Goal: Information Seeking & Learning: Learn about a topic

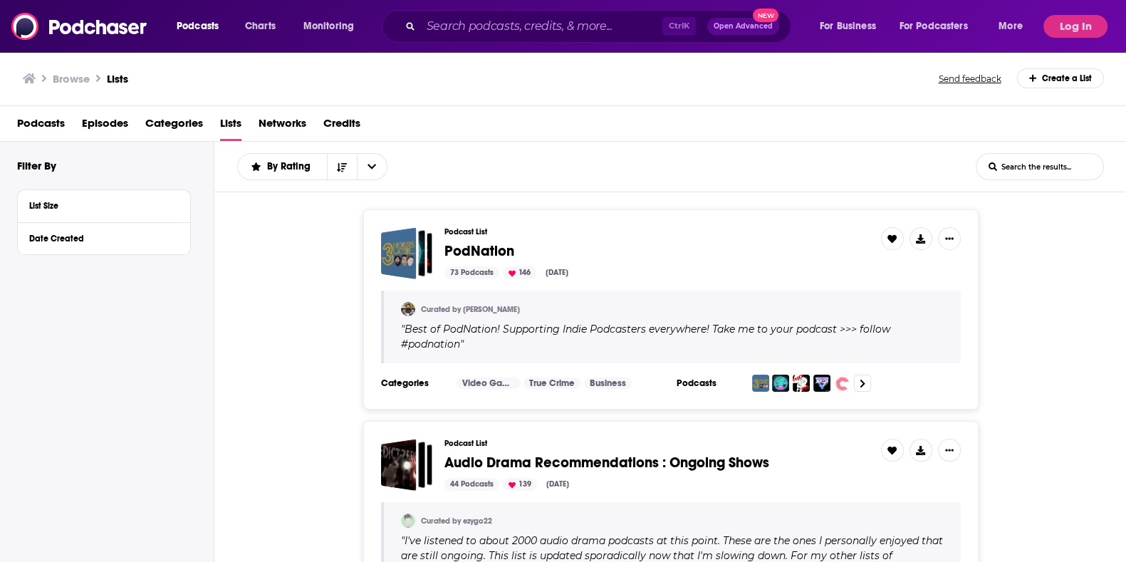
click at [417, 48] on div "Podcasts Charts Monitoring Ctrl K Open Advanced New For Business For Podcasters…" at bounding box center [563, 26] width 1126 height 53
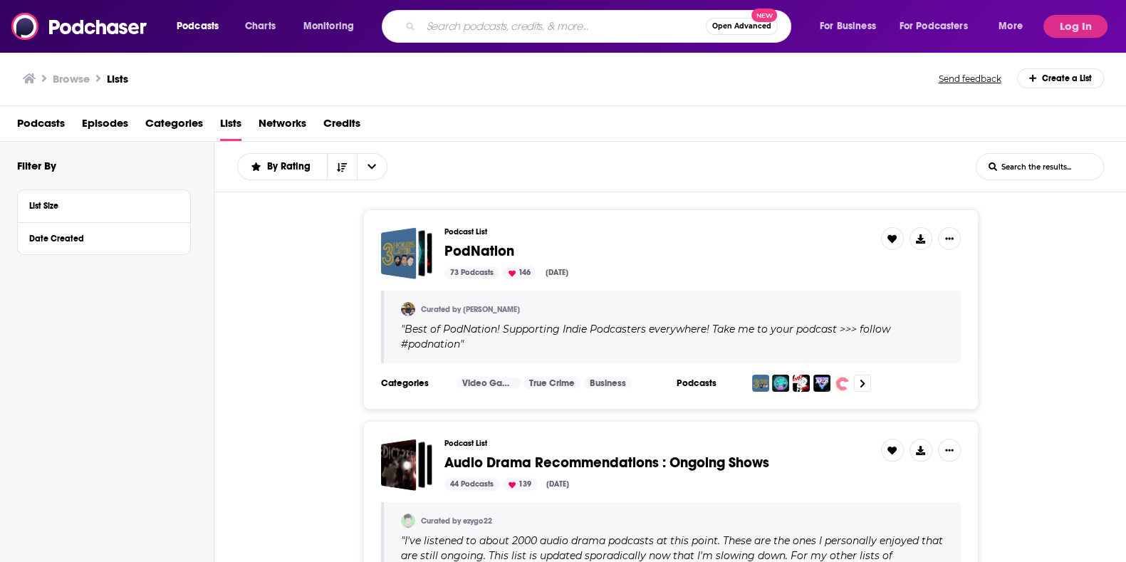
click at [449, 28] on input "Search podcasts, credits, & more..." at bounding box center [563, 26] width 285 height 23
type input "adyen embedded finance"
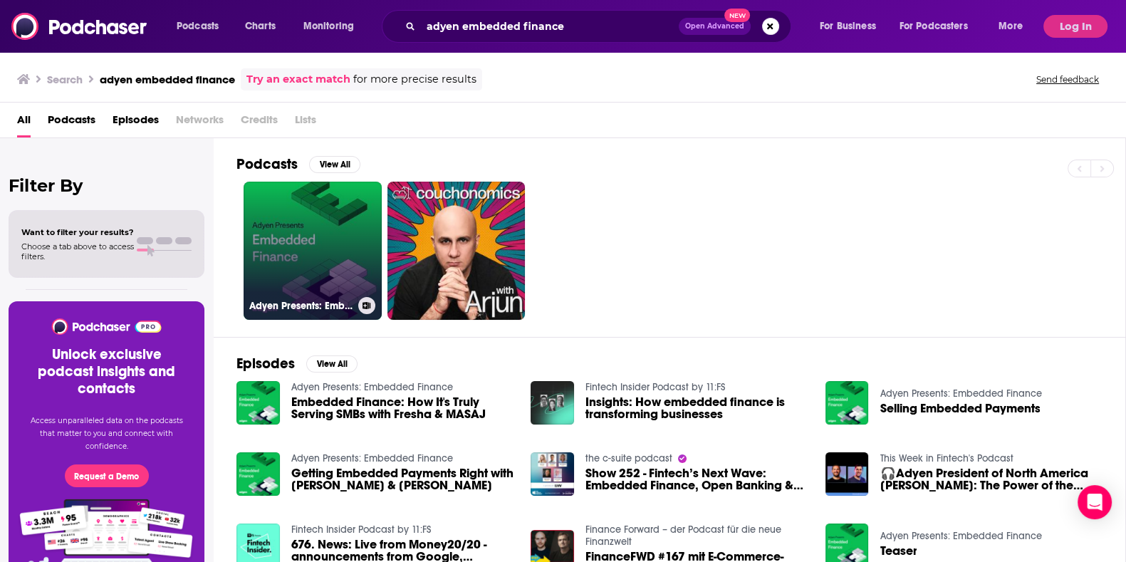
click at [342, 286] on link "Adyen Presents: Embedded Finance" at bounding box center [312, 251] width 138 height 138
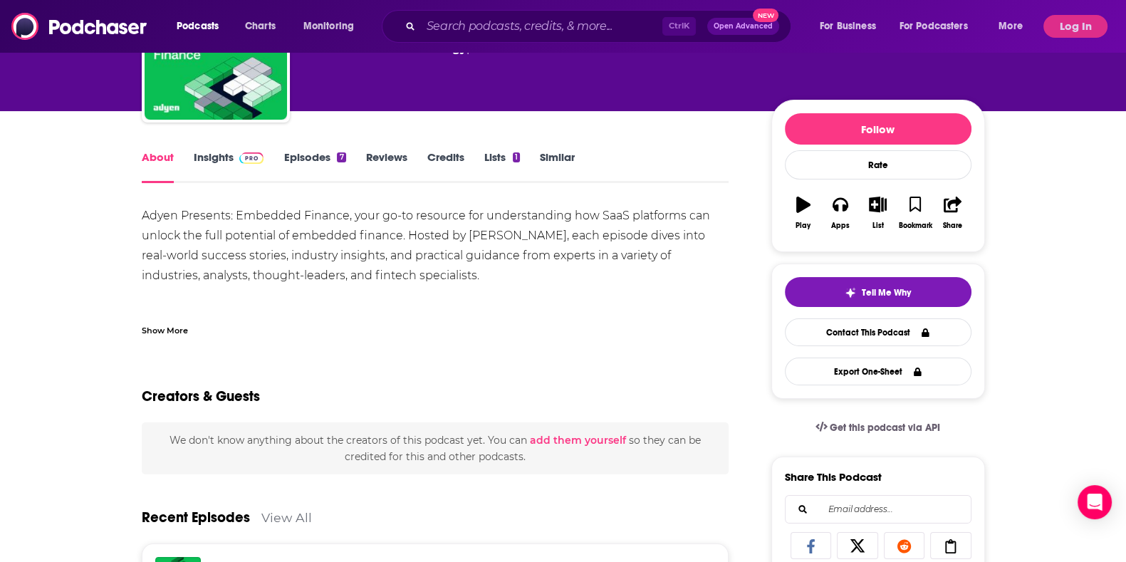
scroll to position [121, 0]
click at [235, 176] on link "Insights" at bounding box center [229, 166] width 70 height 33
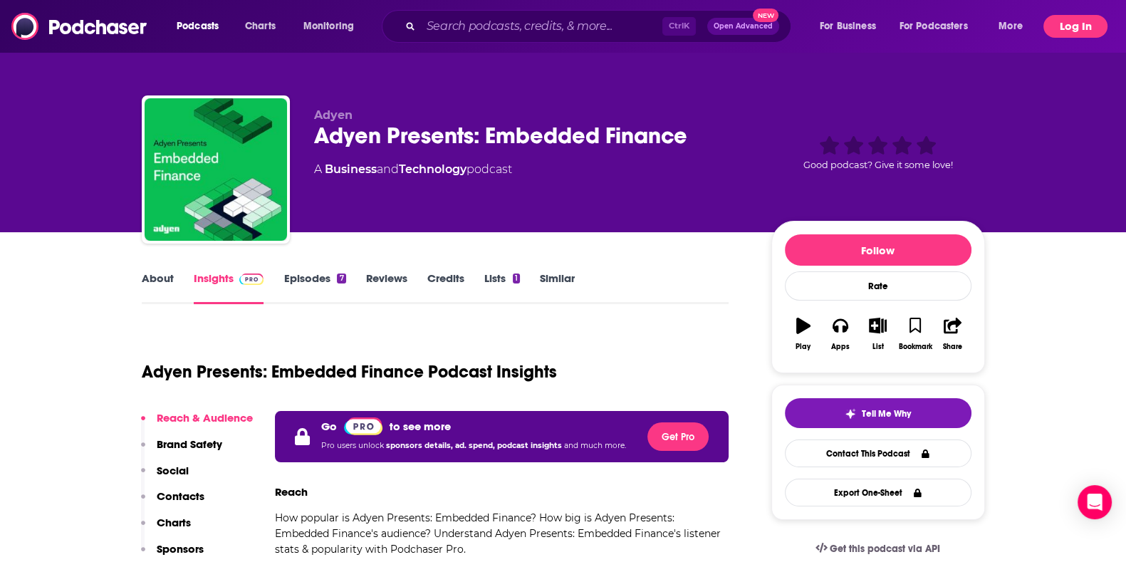
click at [1068, 16] on button "Log In" at bounding box center [1075, 26] width 64 height 23
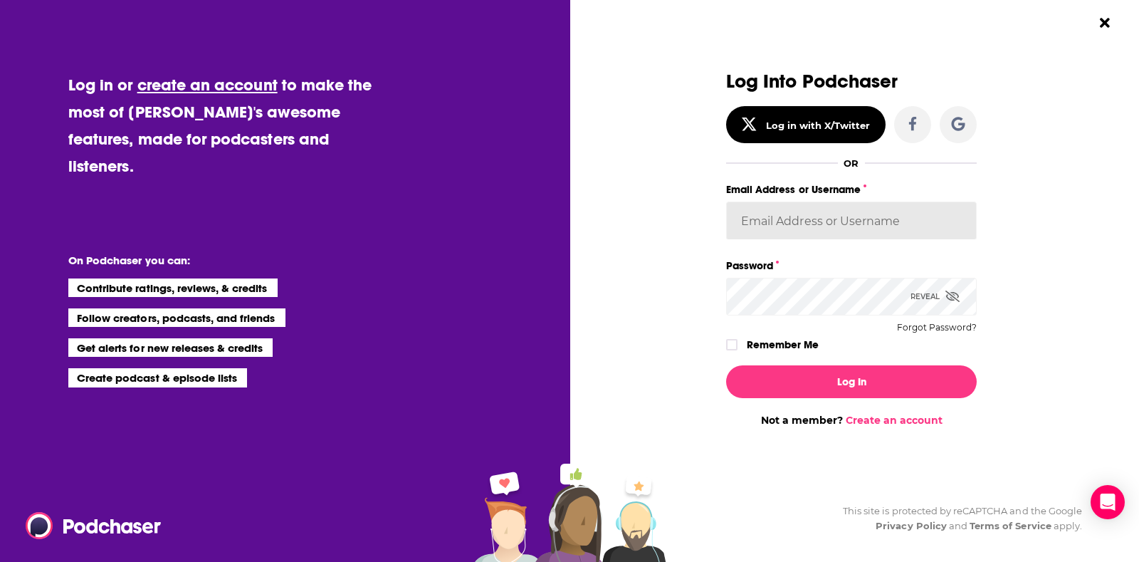
click at [932, 206] on input "Email Address or Username" at bounding box center [851, 220] width 251 height 38
type input "[PERSON_NAME][EMAIL_ADDRESS][PERSON_NAME][DOMAIN_NAME]"
click at [726, 365] on button "Log In" at bounding box center [851, 381] width 251 height 33
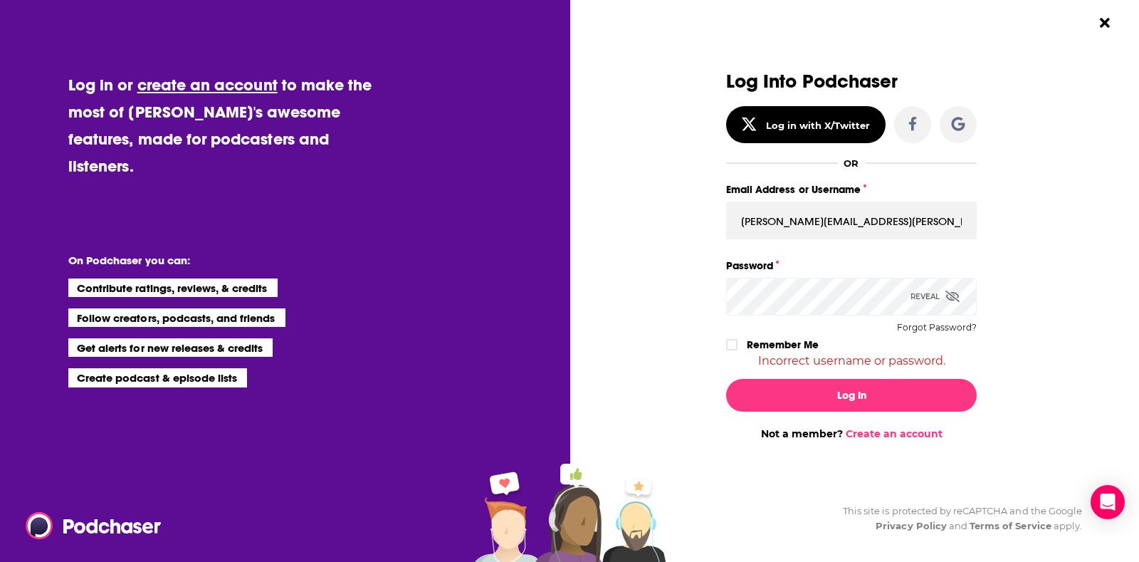
click at [945, 305] on div "Reveal" at bounding box center [935, 297] width 49 height 38
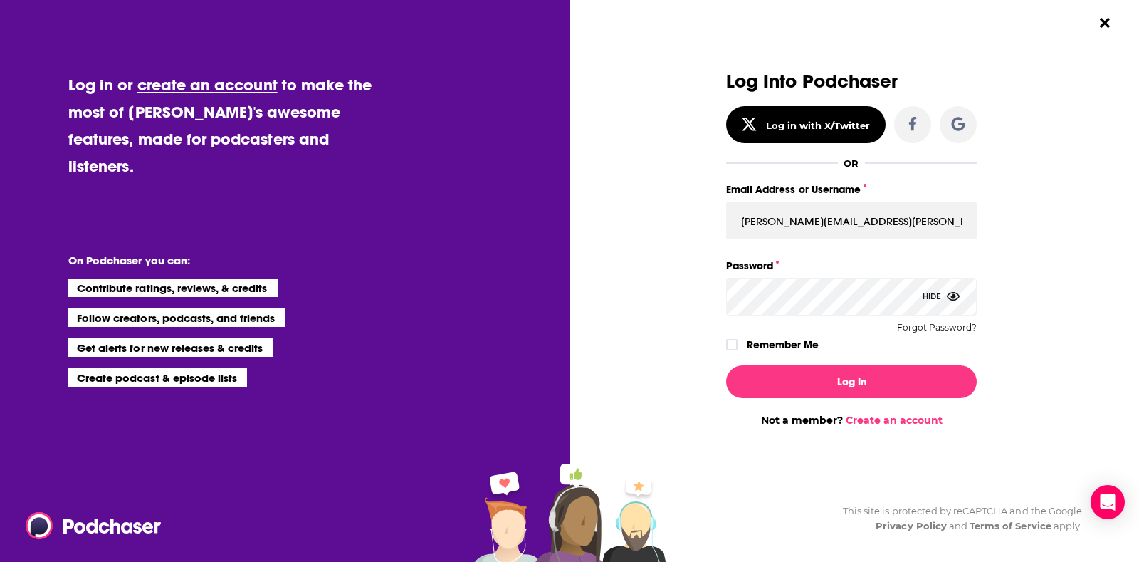
click at [726, 365] on button "Log In" at bounding box center [851, 381] width 251 height 33
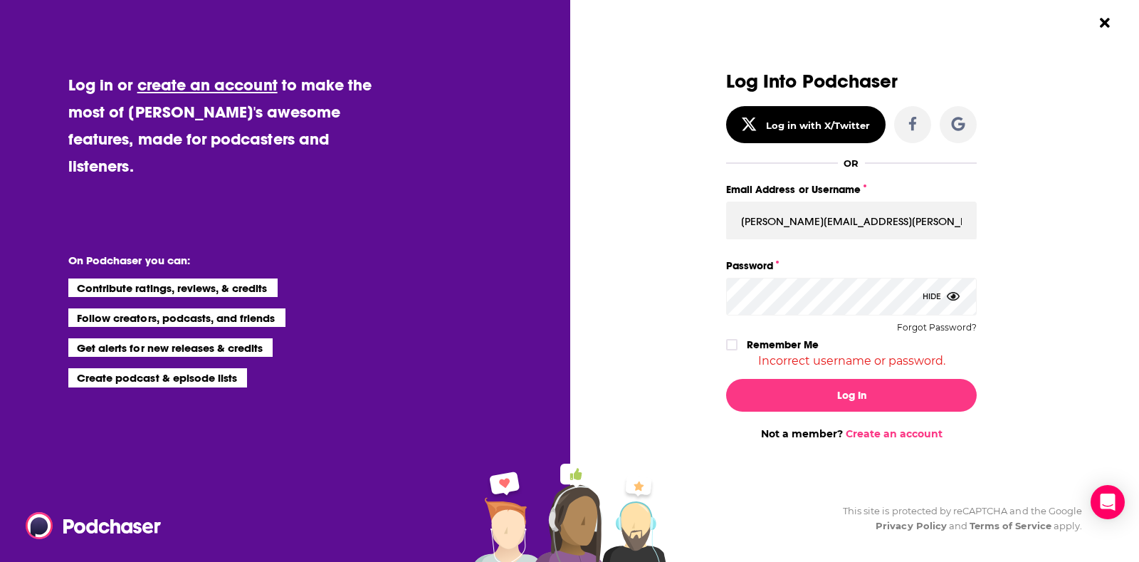
click at [962, 335] on div "Remember Me" at bounding box center [851, 344] width 251 height 19
click at [961, 331] on button "Forgot Password?" at bounding box center [937, 328] width 80 height 10
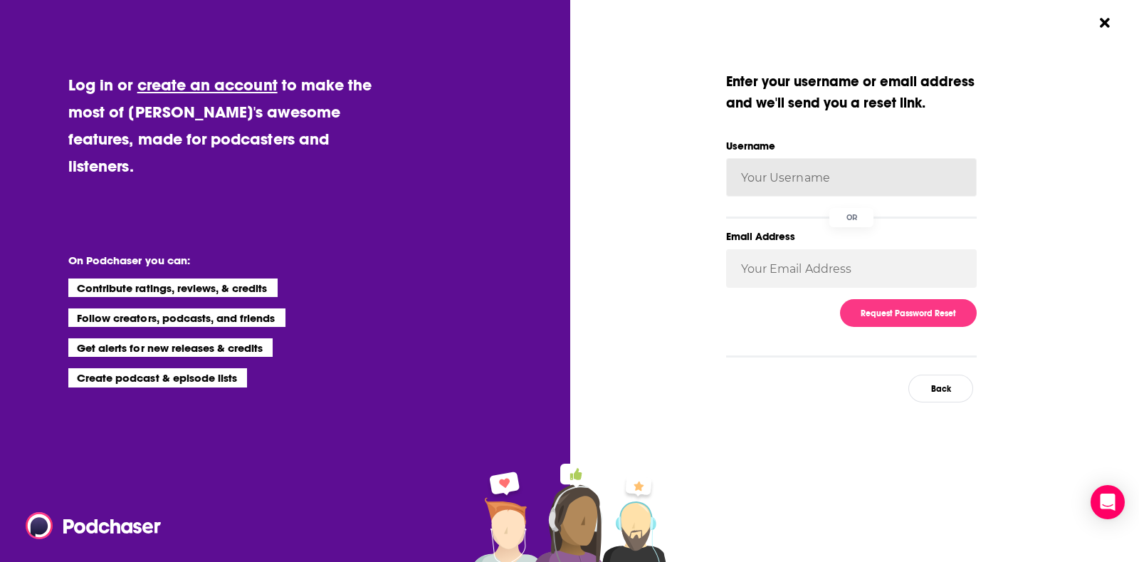
click at [823, 160] on input "Username" at bounding box center [851, 177] width 251 height 38
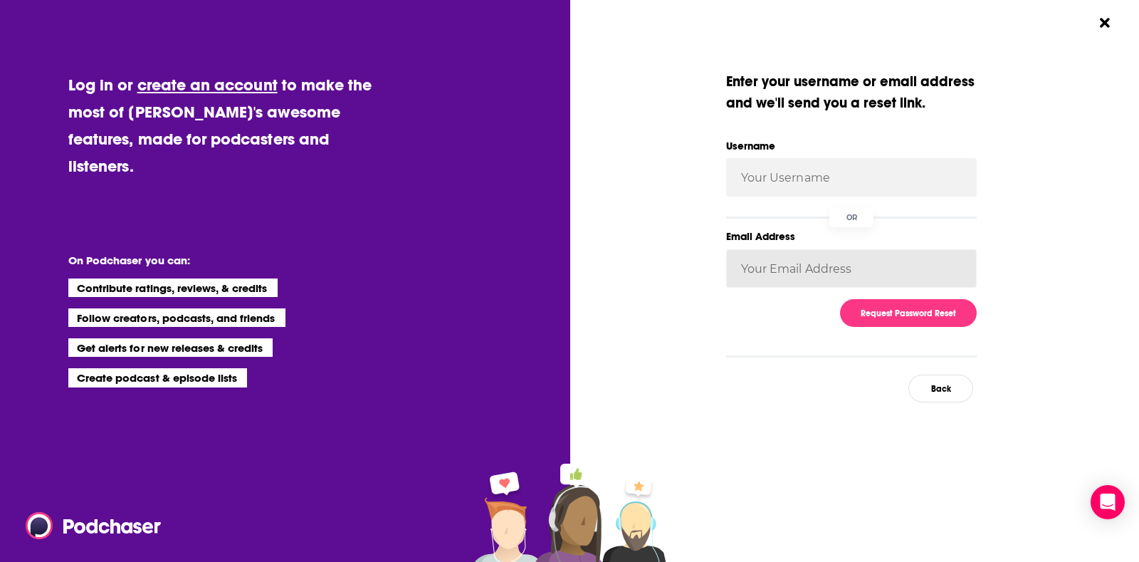
click at [768, 267] on input "Email Address" at bounding box center [851, 268] width 251 height 38
type input "[PERSON_NAME][EMAIL_ADDRESS][PERSON_NAME][DOMAIN_NAME]"
click at [873, 313] on button "Request Password Reset" at bounding box center [908, 313] width 137 height 28
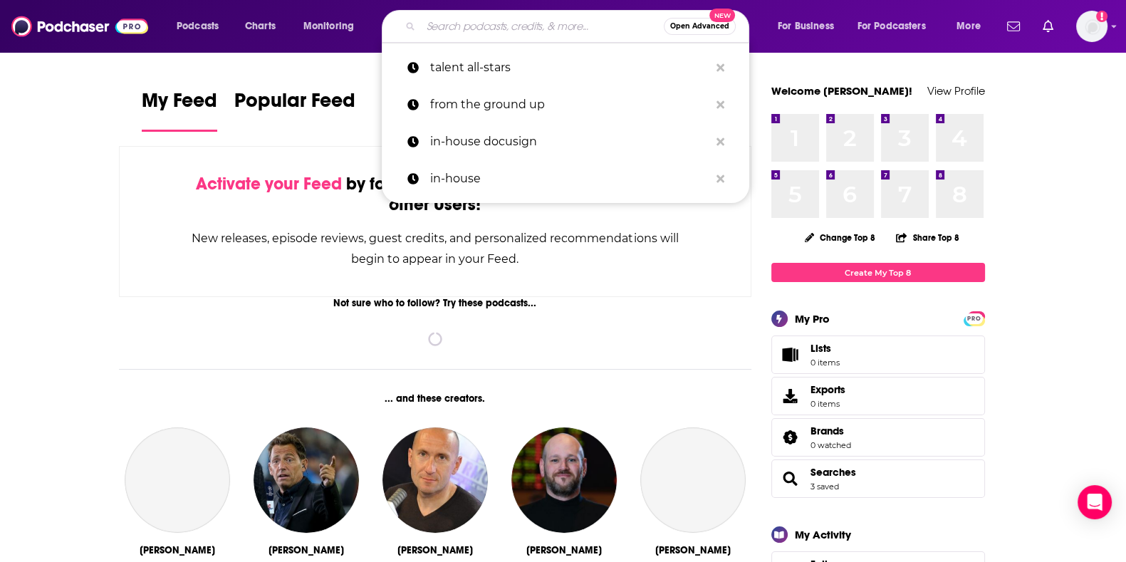
click at [449, 20] on input "Search podcasts, credits, & more..." at bounding box center [542, 26] width 243 height 23
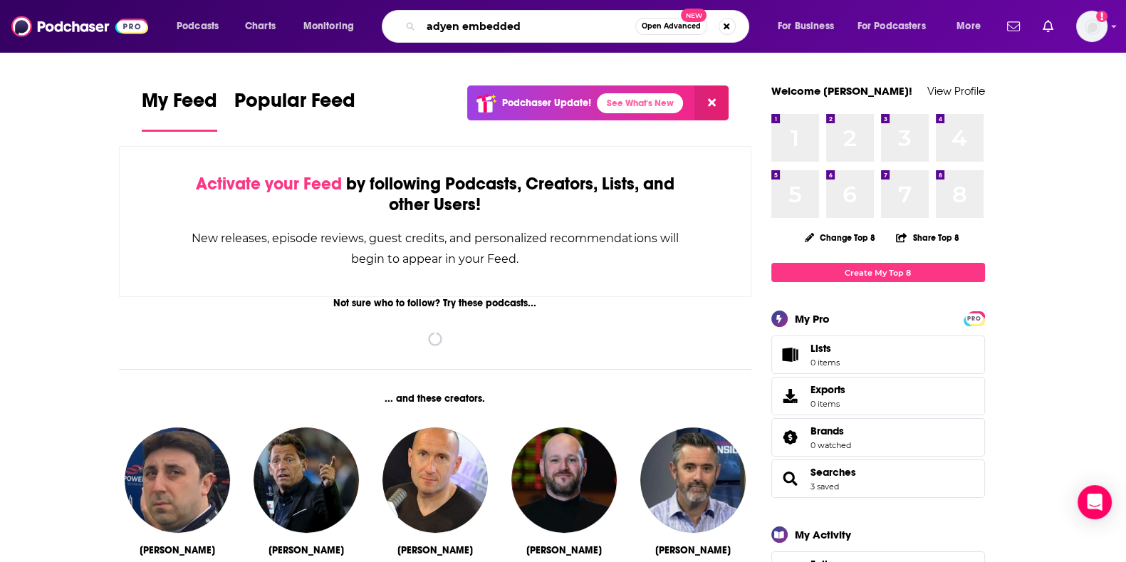
type input "adyen embedded"
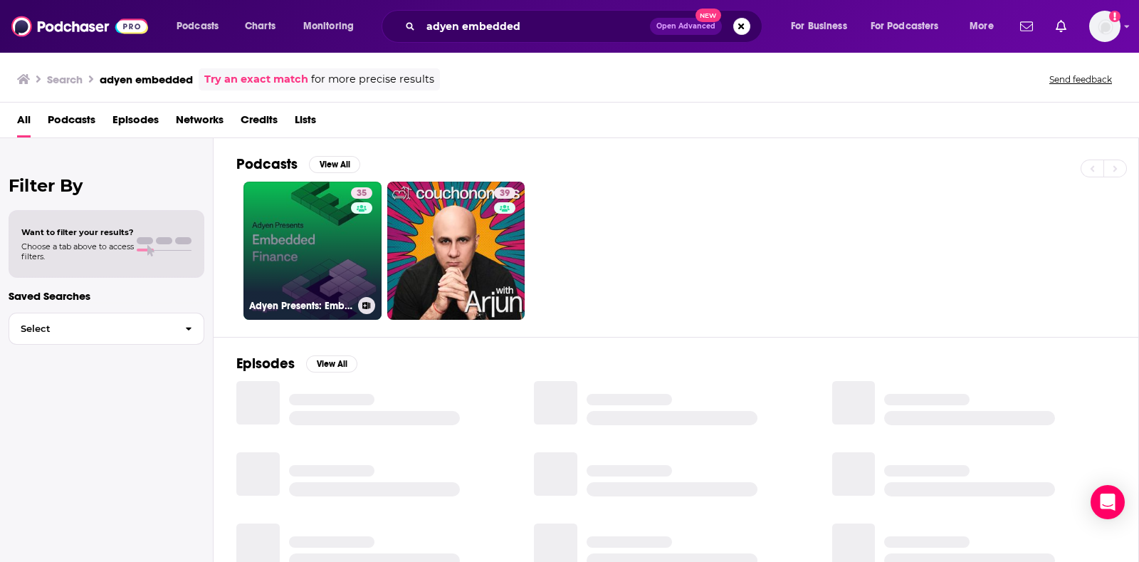
click at [332, 266] on link "35 Adyen Presents: Embedded Finance" at bounding box center [312, 251] width 138 height 138
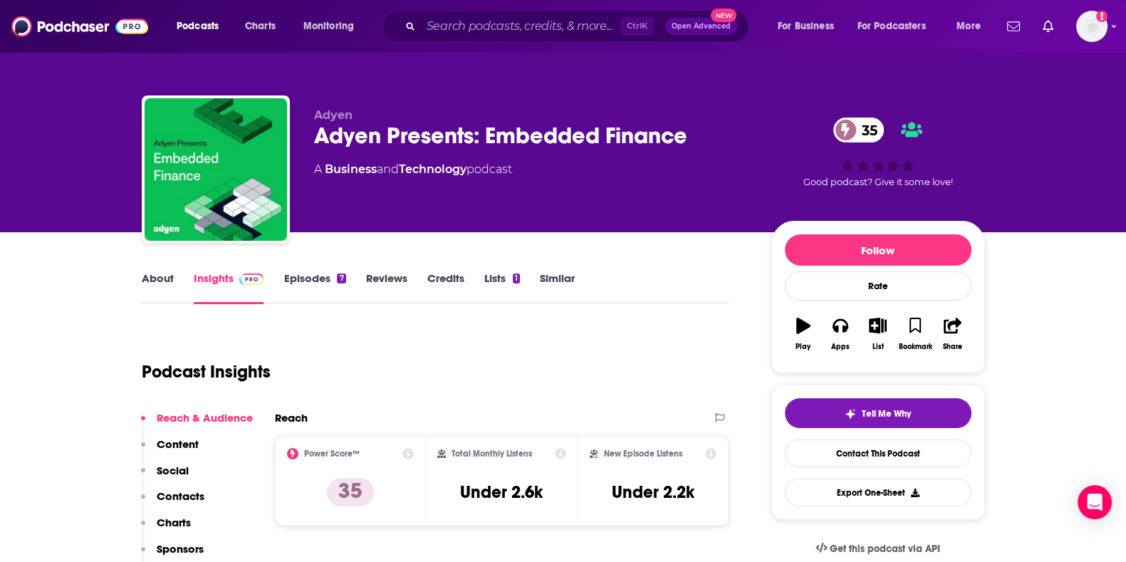
click at [234, 286] on link "Insights" at bounding box center [229, 287] width 70 height 33
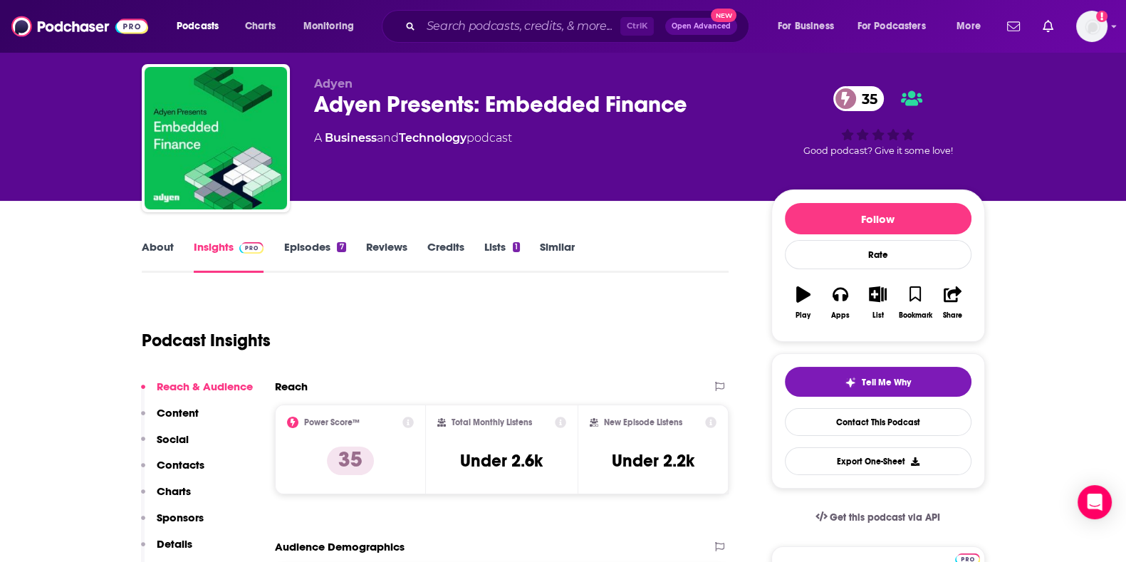
scroll to position [30, 0]
